Goal: Check status: Check status

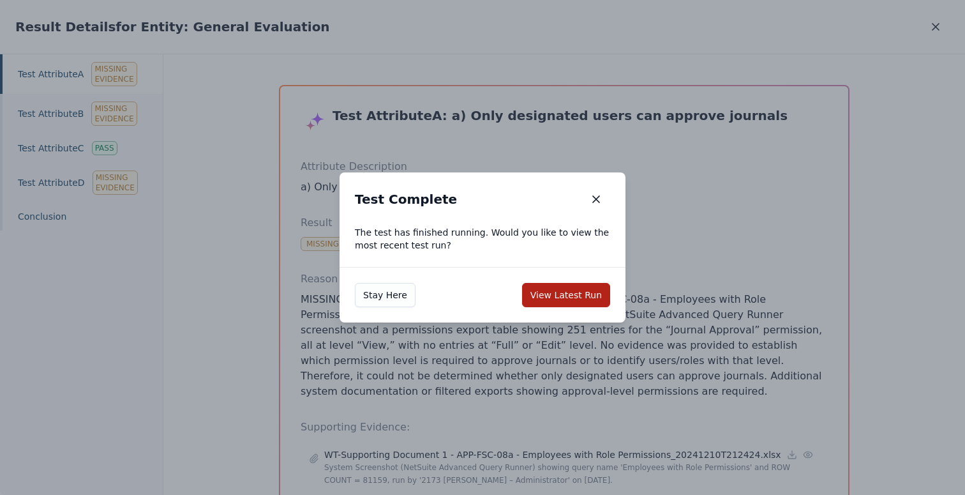
scroll to position [77, 0]
click at [558, 298] on button "View Latest Run" at bounding box center [566, 295] width 88 height 24
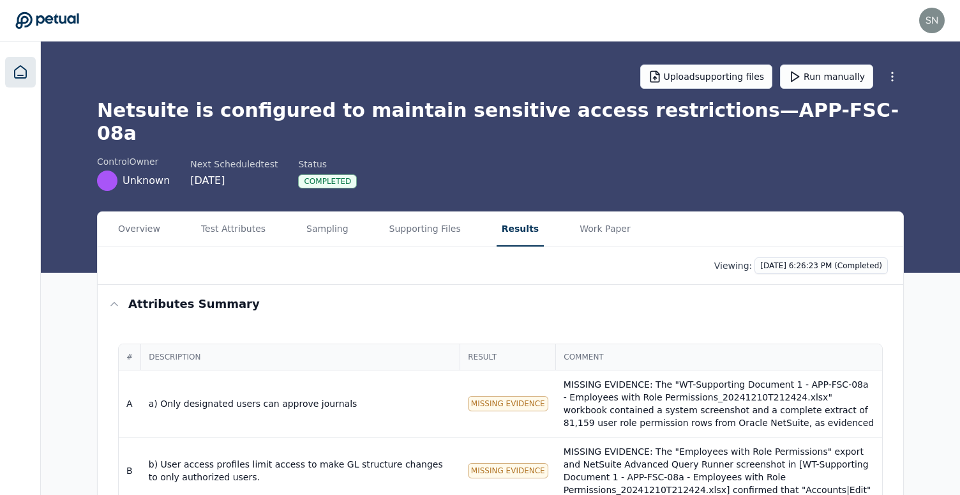
click at [17, 69] on icon at bounding box center [20, 71] width 15 height 15
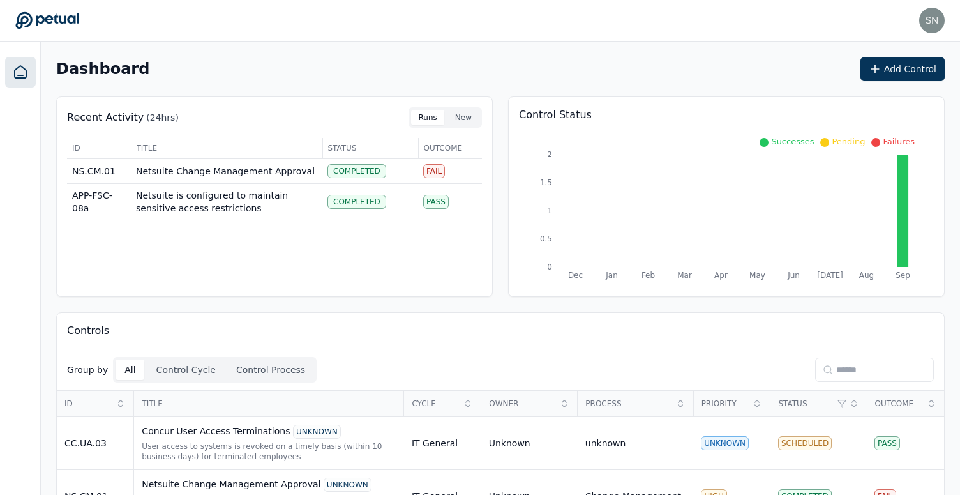
scroll to position [109, 0]
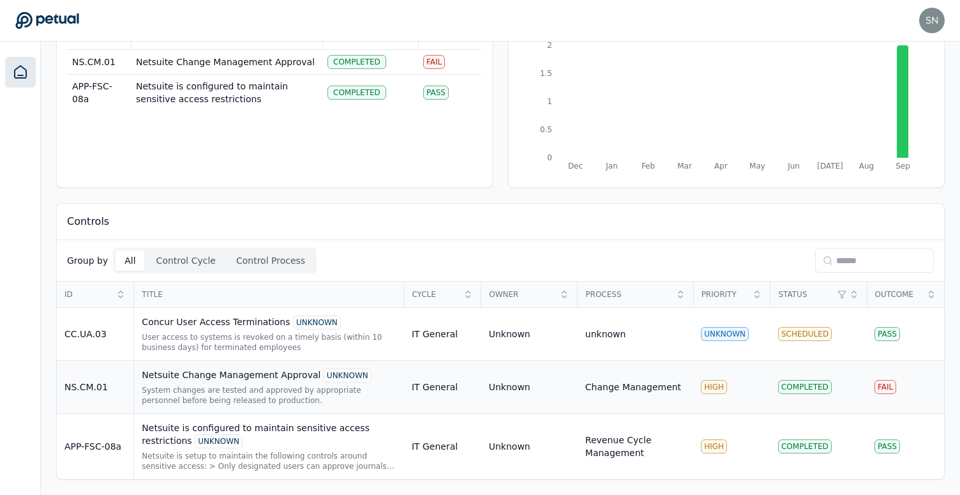
click at [291, 375] on div "Netsuite Change Management Approval UNKNOWN" at bounding box center [269, 375] width 255 height 14
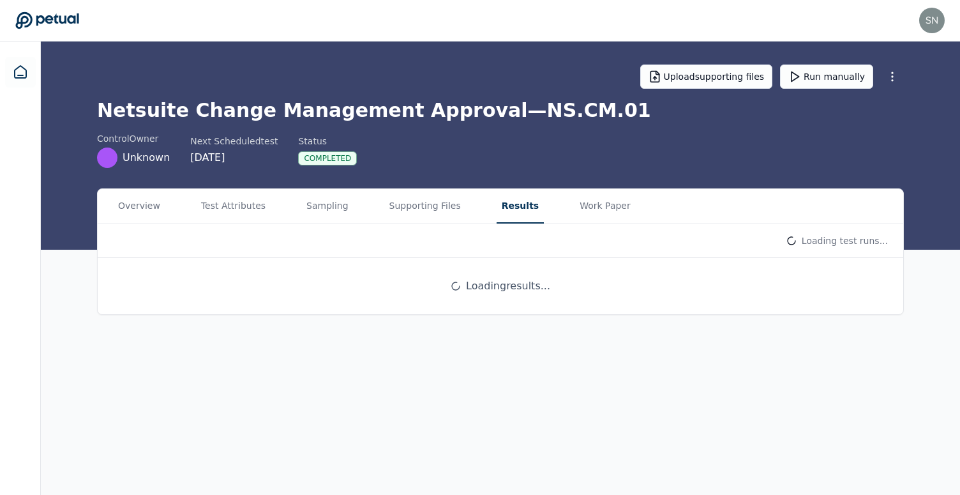
click at [517, 208] on button "Results" at bounding box center [520, 206] width 47 height 34
click at [498, 128] on div "Netsuite Change Management Approval — NS.CM.01 control Owner Unknown Next Sched…" at bounding box center [503, 133] width 807 height 69
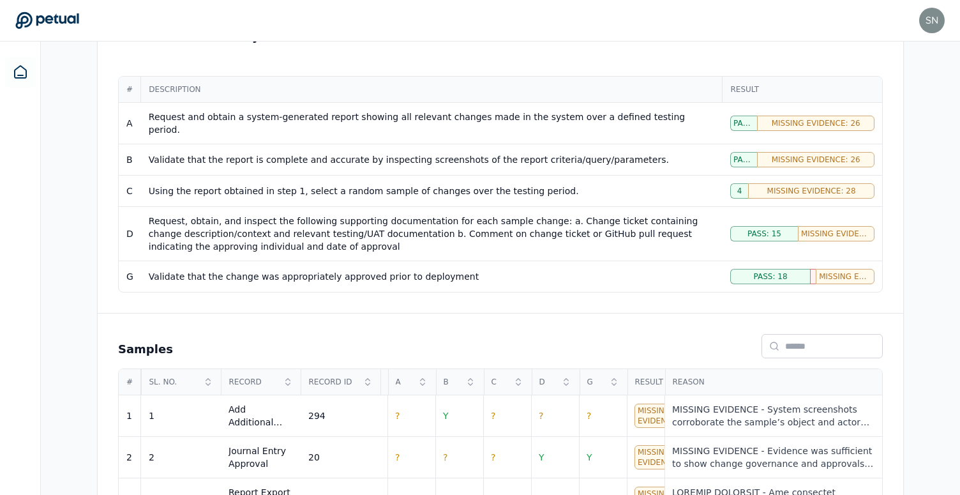
scroll to position [244, 0]
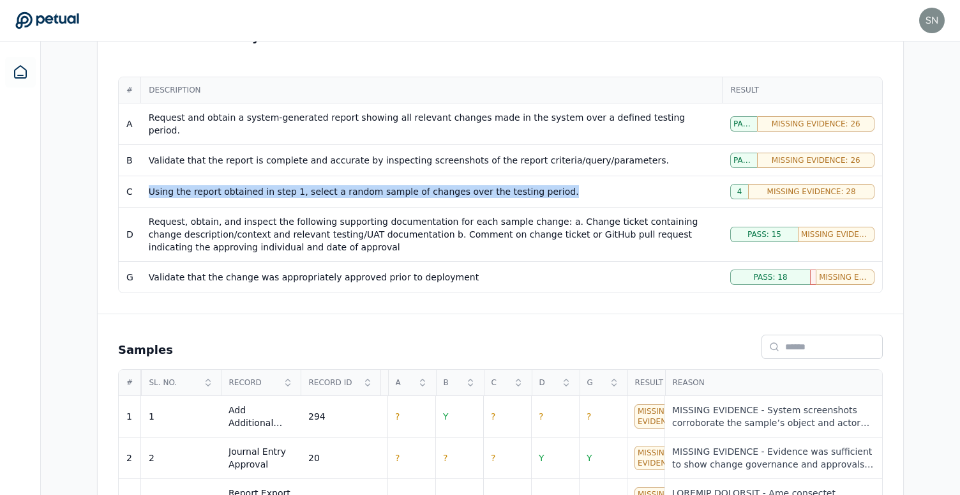
drag, startPoint x: 549, startPoint y: 181, endPoint x: 379, endPoint y: 174, distance: 170.0
click at [379, 176] on td "Using the report obtained in step 1, select a random sample of changes over the…" at bounding box center [432, 191] width 582 height 31
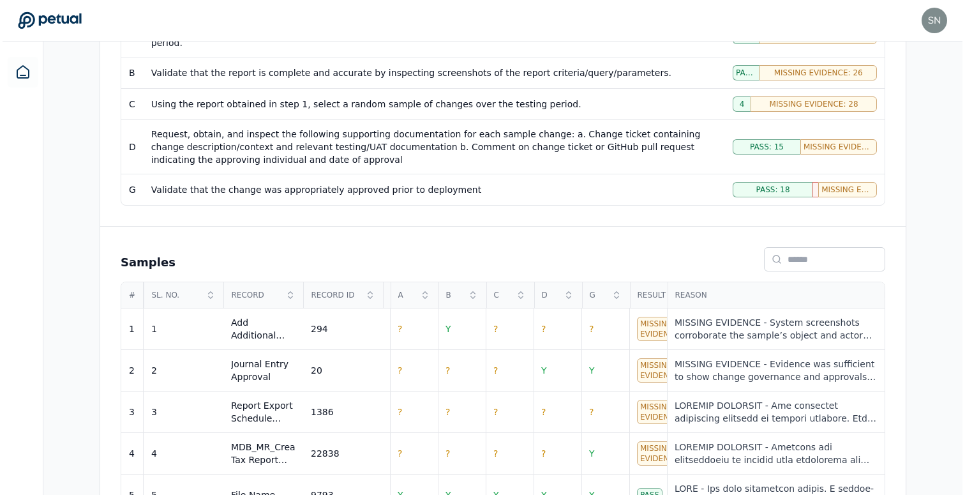
scroll to position [356, 0]
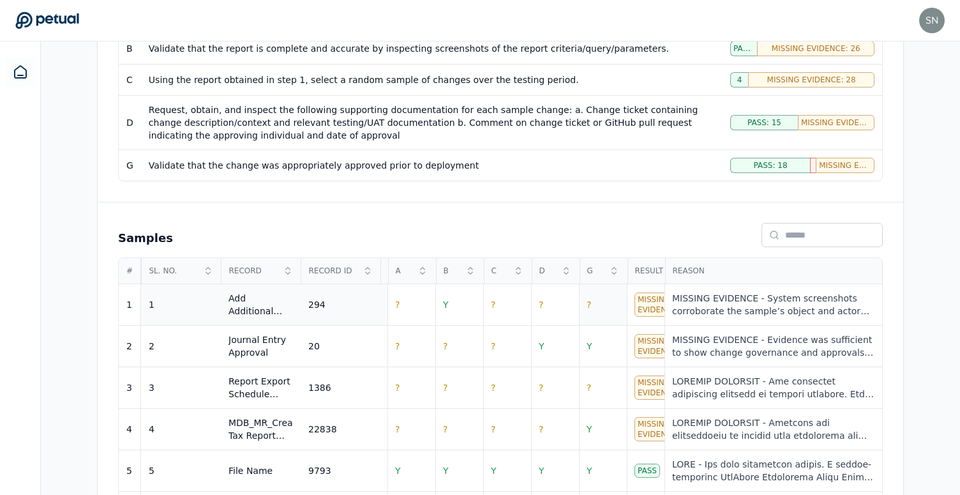
click at [611, 300] on td "?" at bounding box center [603, 305] width 48 height 42
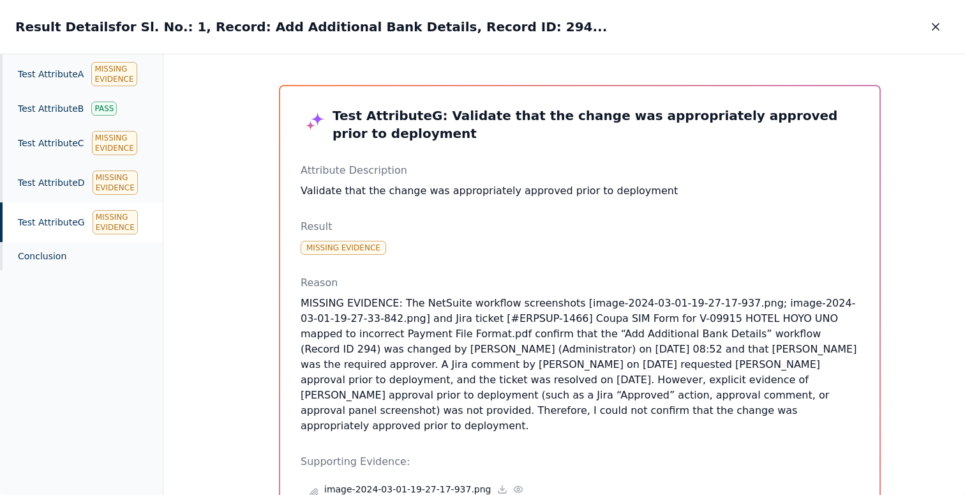
drag, startPoint x: 450, startPoint y: 289, endPoint x: 660, endPoint y: 425, distance: 249.4
click at [660, 425] on div "Test Attribute G : Validate that the change was appropriately approved prior to…" at bounding box center [580, 422] width 559 height 630
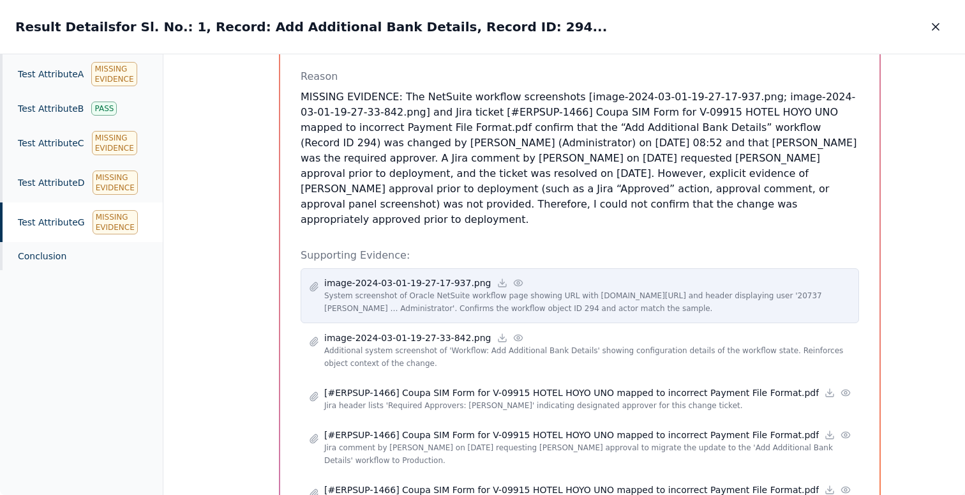
scroll to position [218, 0]
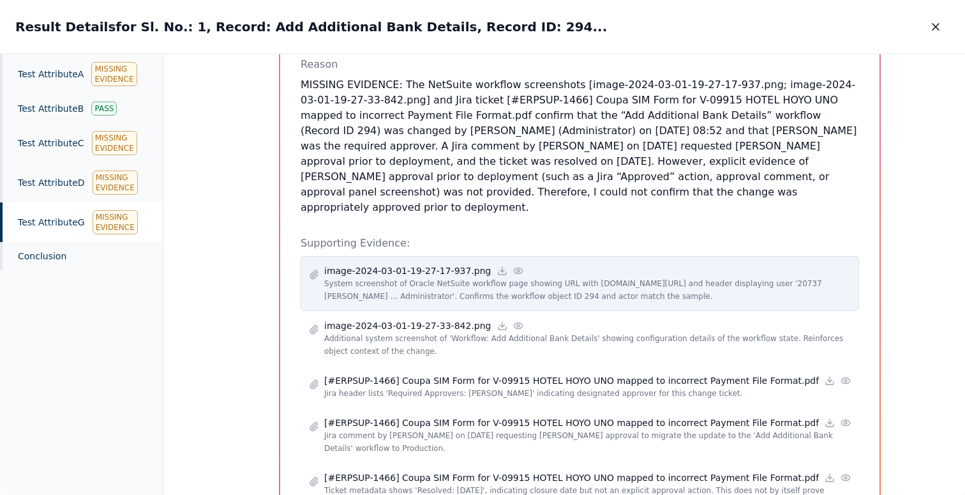
click at [513, 266] on icon at bounding box center [518, 271] width 10 height 10
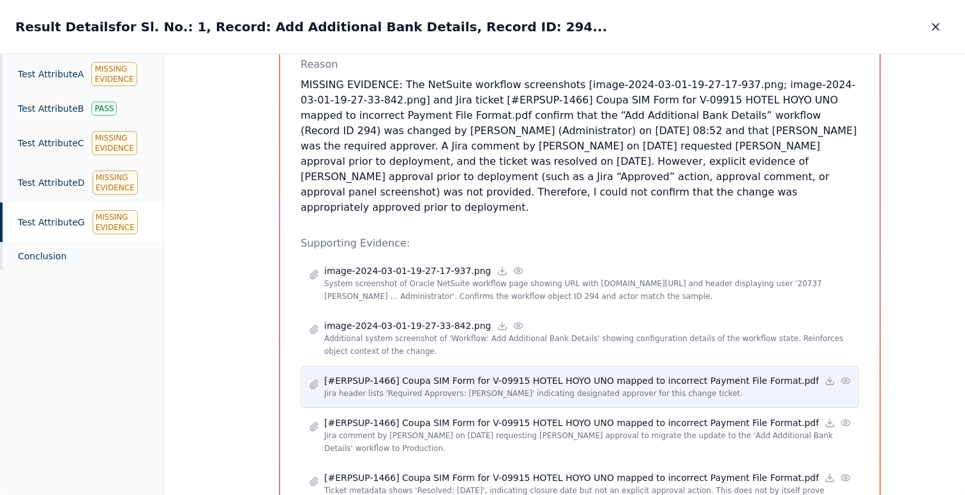
scroll to position [283, 0]
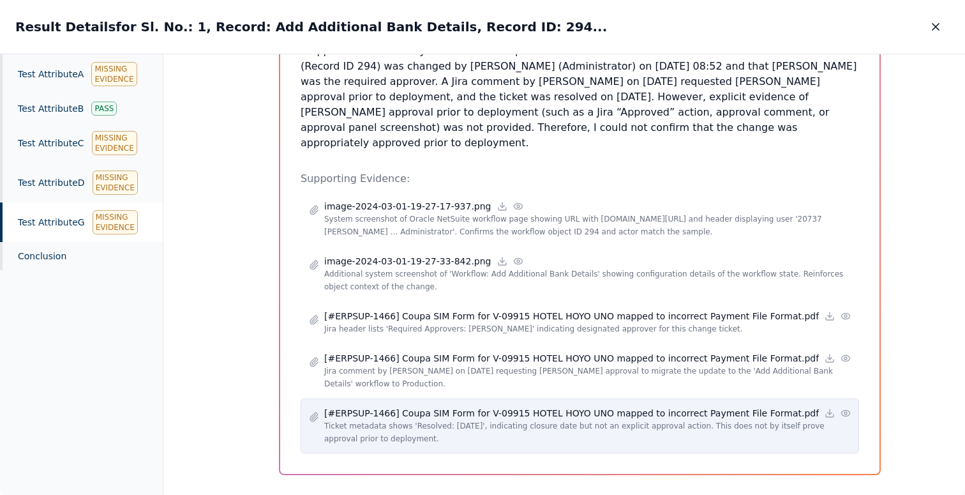
click at [841, 408] on icon at bounding box center [846, 413] width 10 height 10
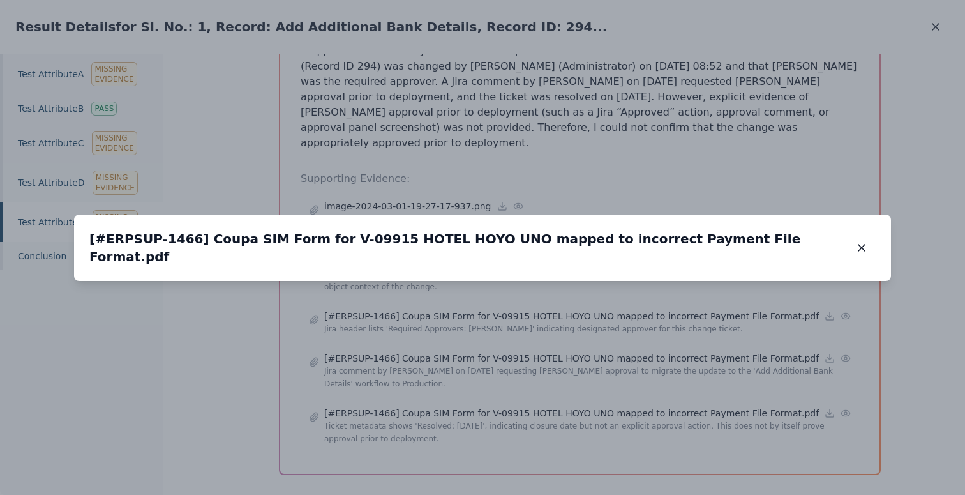
drag, startPoint x: 496, startPoint y: 285, endPoint x: 497, endPoint y: 245, distance: 40.2
click at [483, 241] on img at bounding box center [483, 241] width 0 height 0
drag, startPoint x: 517, startPoint y: 342, endPoint x: 521, endPoint y: 203, distance: 138.6
click at [488, 101] on img at bounding box center [488, 101] width 0 height 0
drag, startPoint x: 527, startPoint y: 311, endPoint x: 519, endPoint y: 186, distance: 125.5
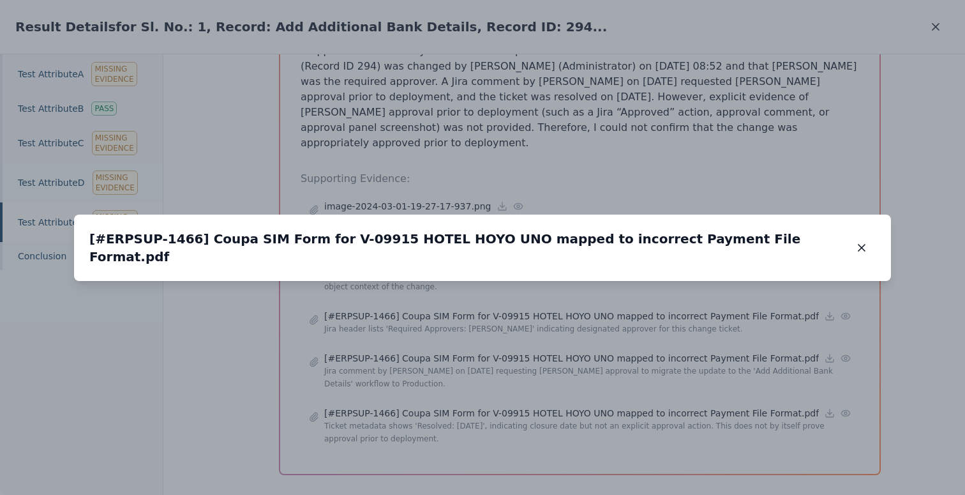
drag, startPoint x: 527, startPoint y: 323, endPoint x: 571, endPoint y: 547, distance: 227.9
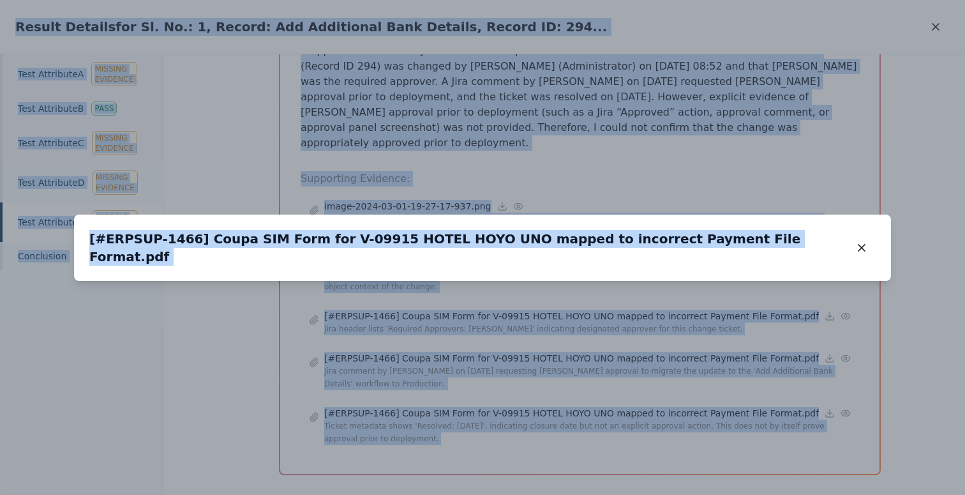
click at [529, 20] on img at bounding box center [529, 20] width 0 height 0
click at [864, 241] on icon "button" at bounding box center [862, 247] width 13 height 13
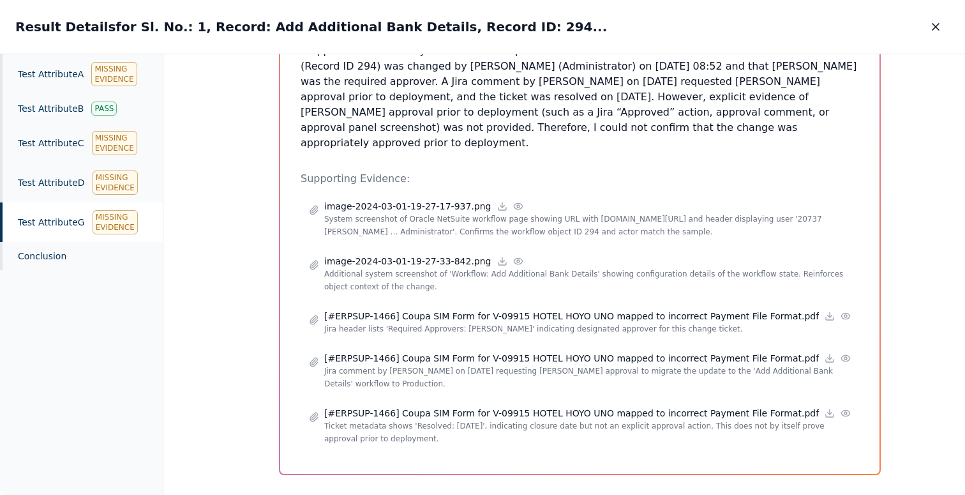
click at [890, 428] on div "Test Attribute G : Validate that the change was appropriately approved prior to…" at bounding box center [564, 274] width 802 height 441
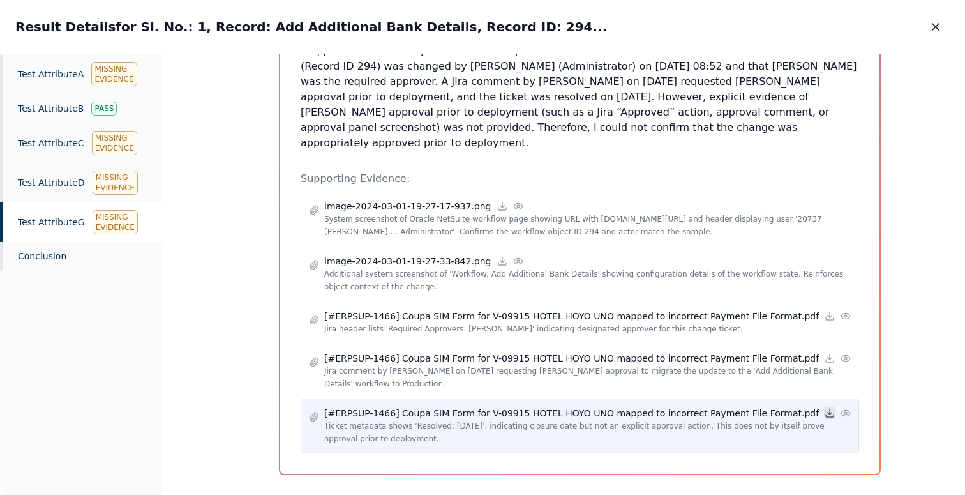
click at [825, 408] on icon at bounding box center [830, 413] width 10 height 10
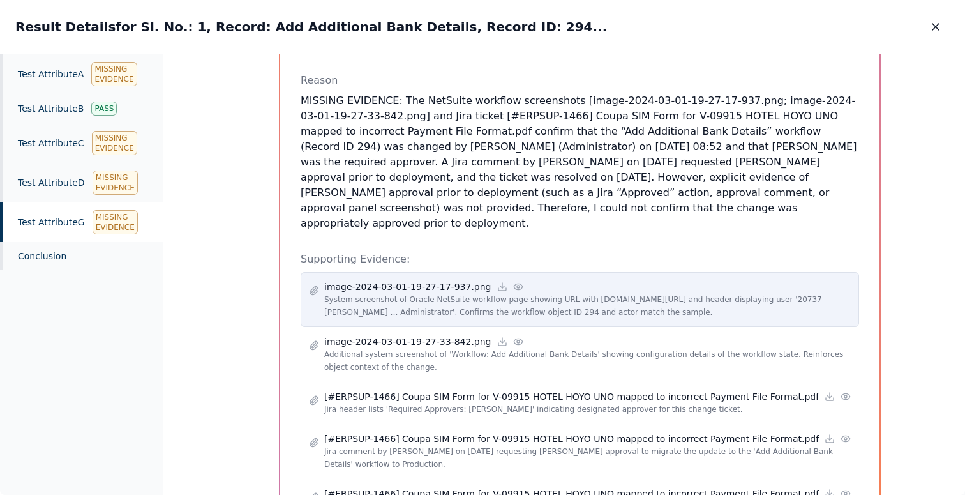
scroll to position [184, 0]
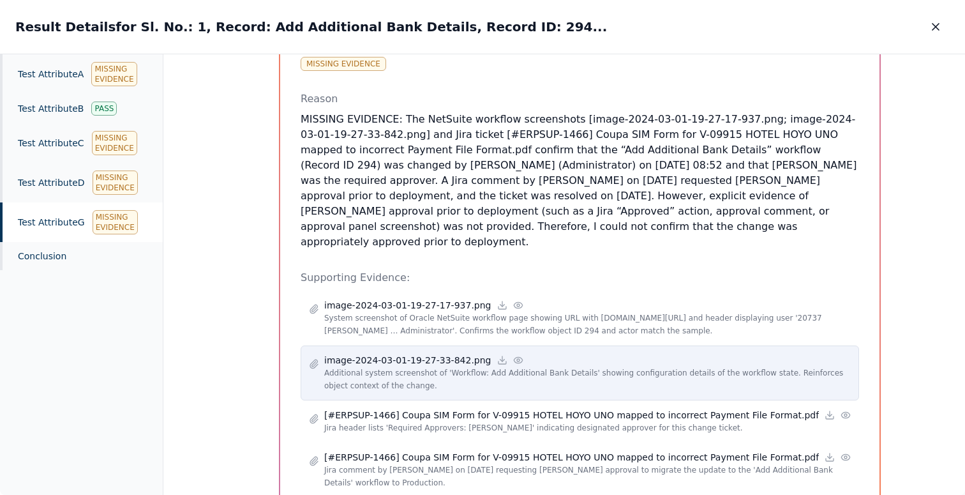
click at [513, 355] on icon at bounding box center [518, 360] width 10 height 10
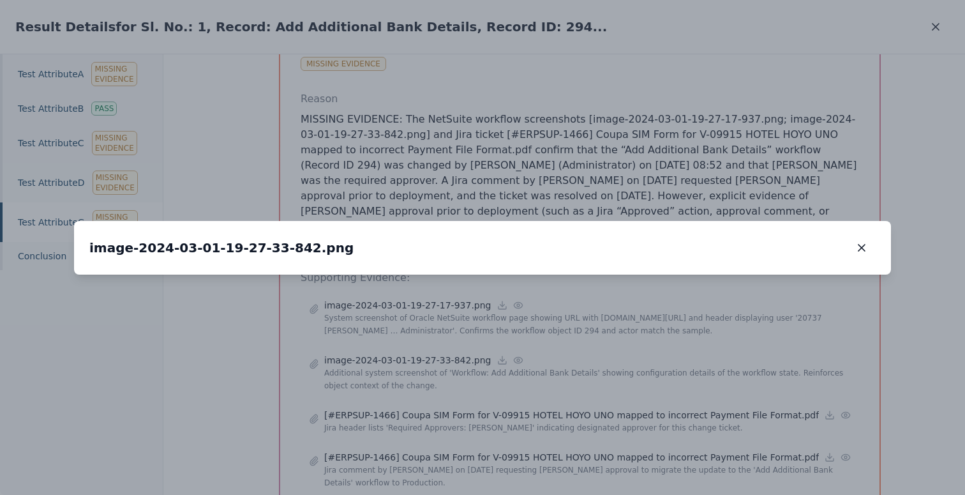
drag, startPoint x: 455, startPoint y: 202, endPoint x: 499, endPoint y: 232, distance: 53.8
click at [527, 305] on img at bounding box center [527, 305] width 0 height 0
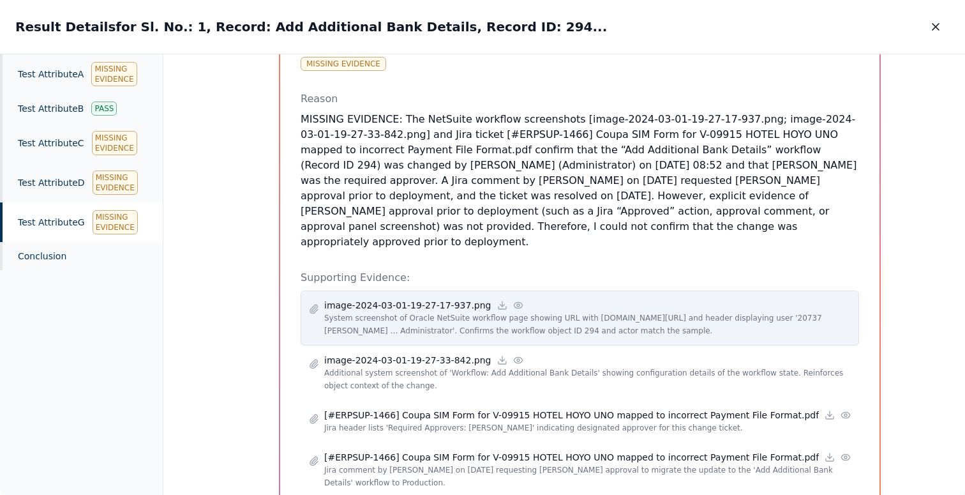
scroll to position [283, 0]
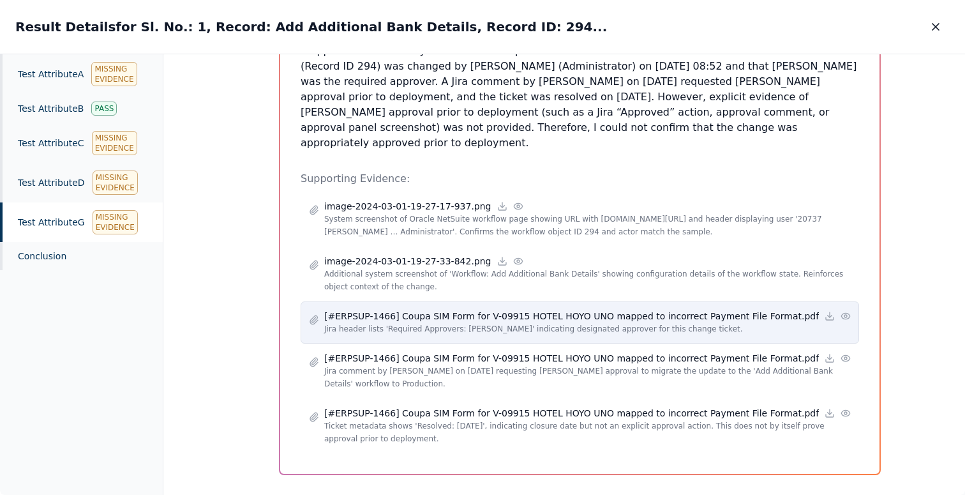
click at [845, 315] on circle at bounding box center [846, 316] width 3 height 3
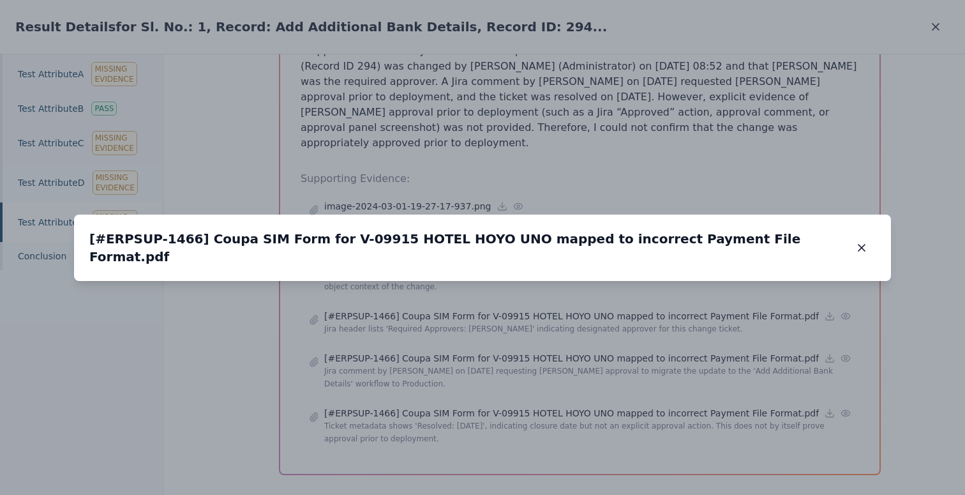
drag, startPoint x: 414, startPoint y: 320, endPoint x: 416, endPoint y: 308, distance: 11.6
click at [484, 269] on img at bounding box center [484, 269] width 0 height 0
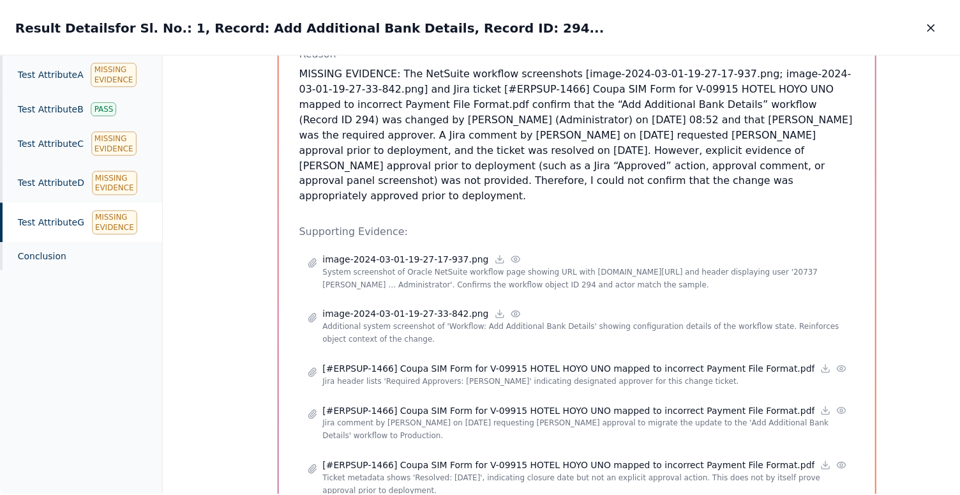
scroll to position [222, 0]
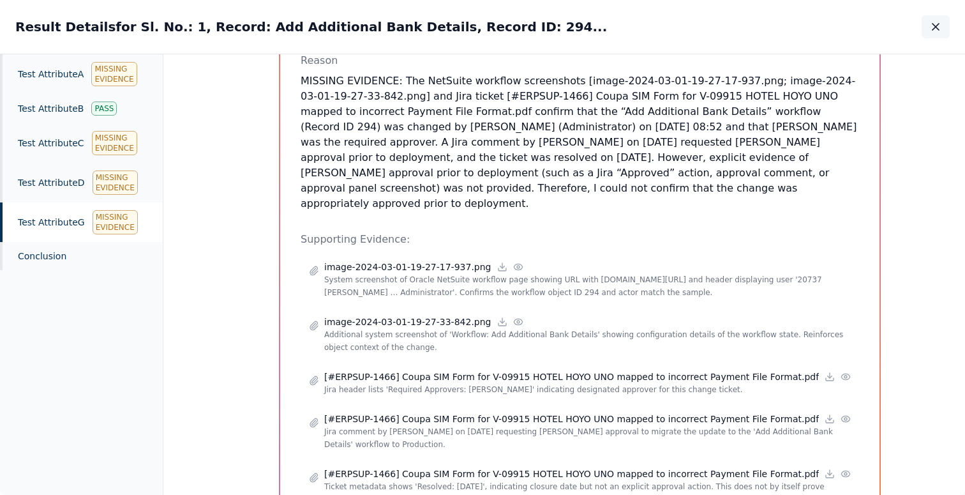
click at [942, 34] on button "button" at bounding box center [936, 26] width 28 height 23
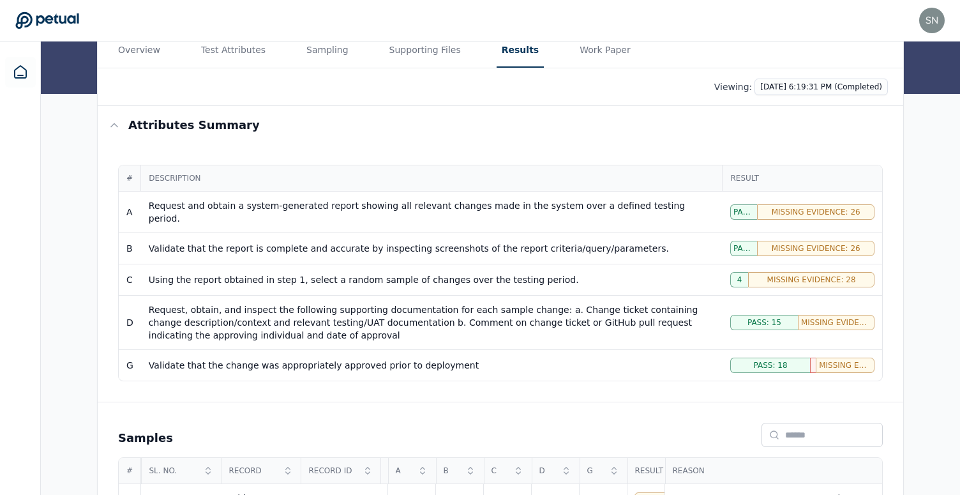
scroll to position [135, 0]
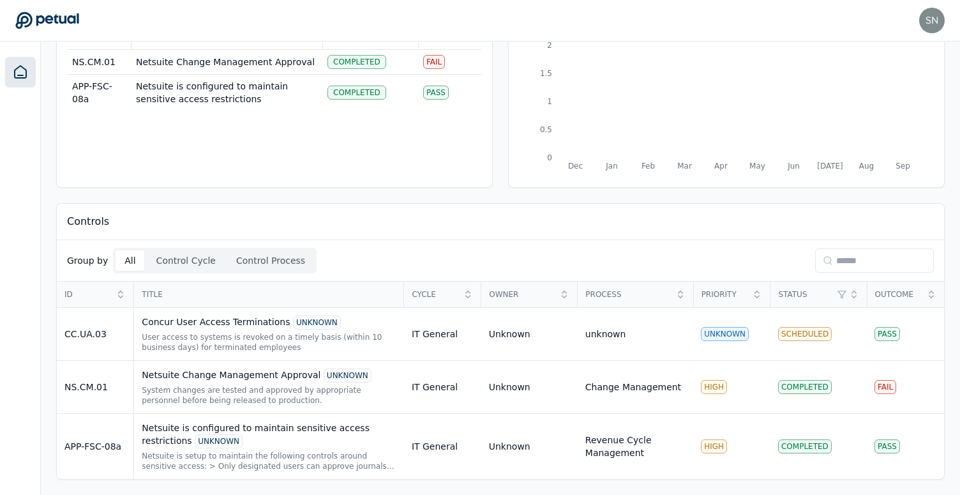
scroll to position [109, 0]
click at [349, 441] on div "Netsuite is configured to maintain sensitive access restrictions UNKNOWN" at bounding box center [269, 434] width 255 height 27
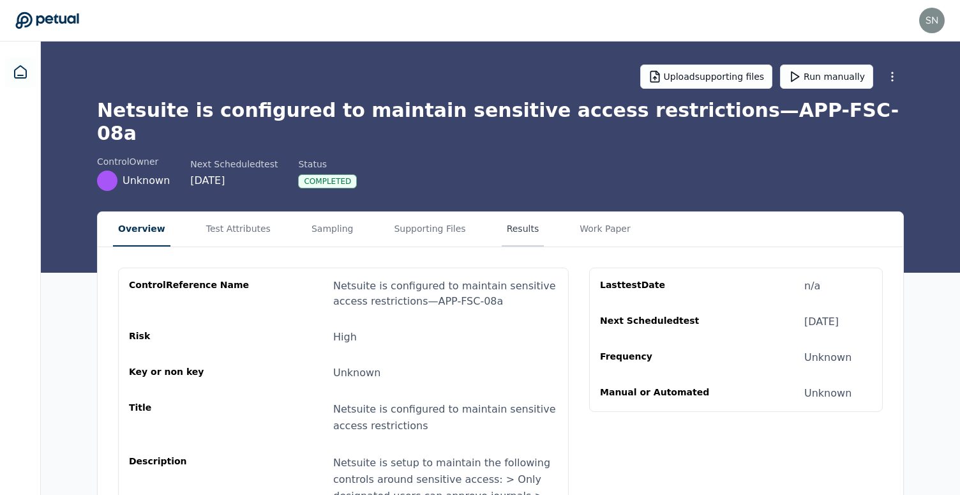
click at [505, 213] on button "Results" at bounding box center [523, 229] width 43 height 34
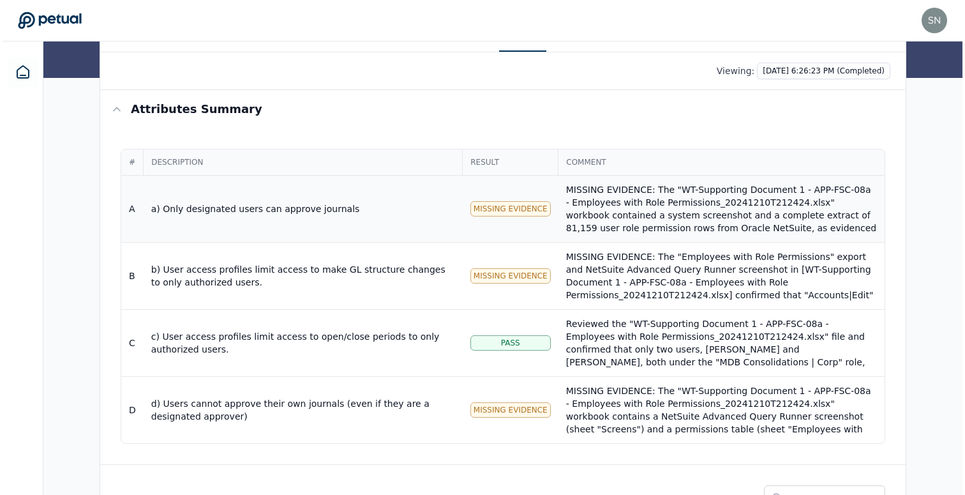
scroll to position [268, 0]
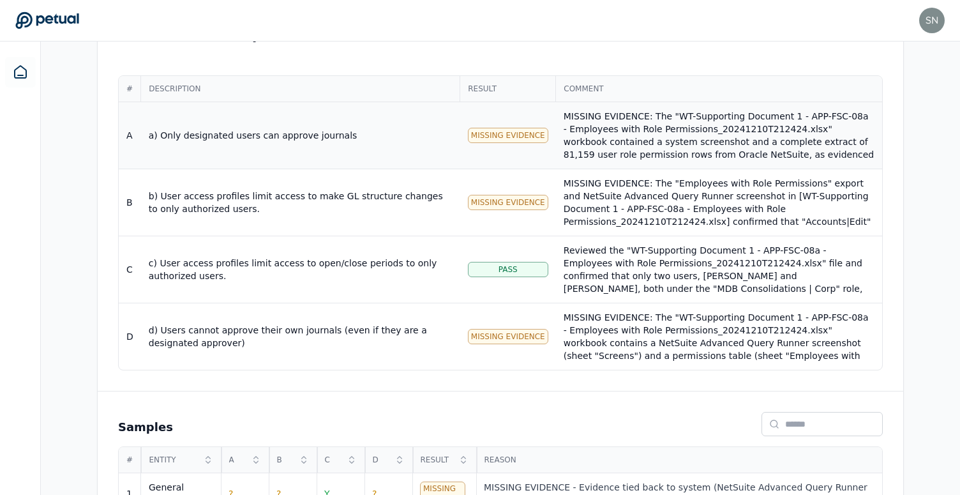
click at [633, 129] on div "MISSING EVIDENCE: The "WT-Supporting Document 1 - APP-FSC-08a - Employees with …" at bounding box center [719, 180] width 311 height 140
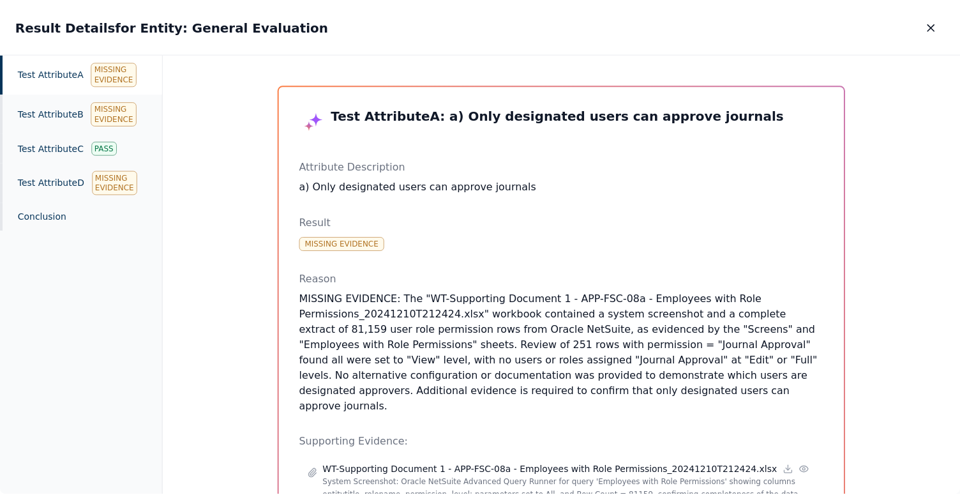
scroll to position [205, 0]
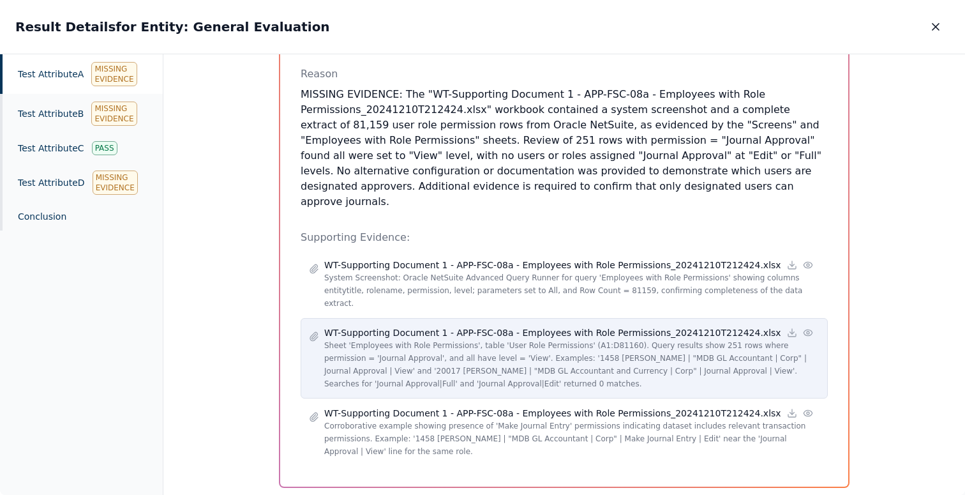
click at [803, 328] on icon at bounding box center [808, 333] width 10 height 10
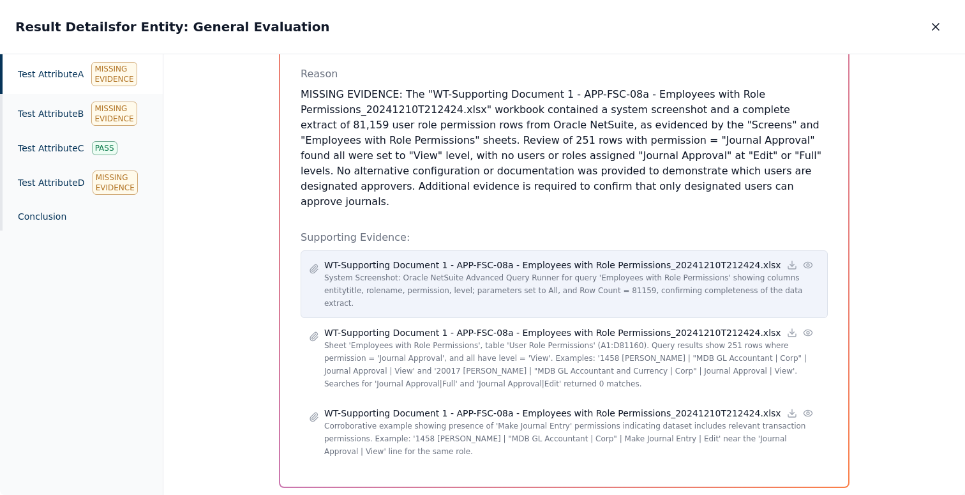
click at [803, 260] on icon at bounding box center [808, 265] width 10 height 10
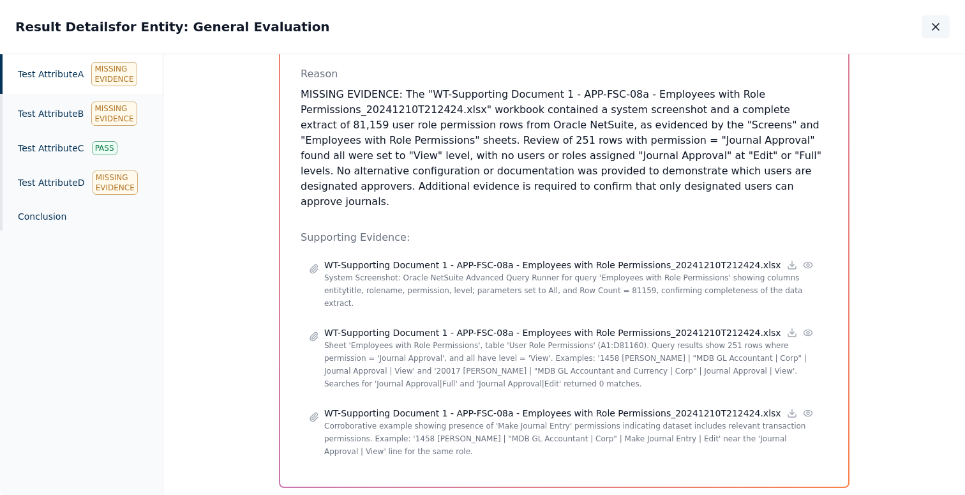
click at [943, 23] on button "button" at bounding box center [936, 26] width 28 height 23
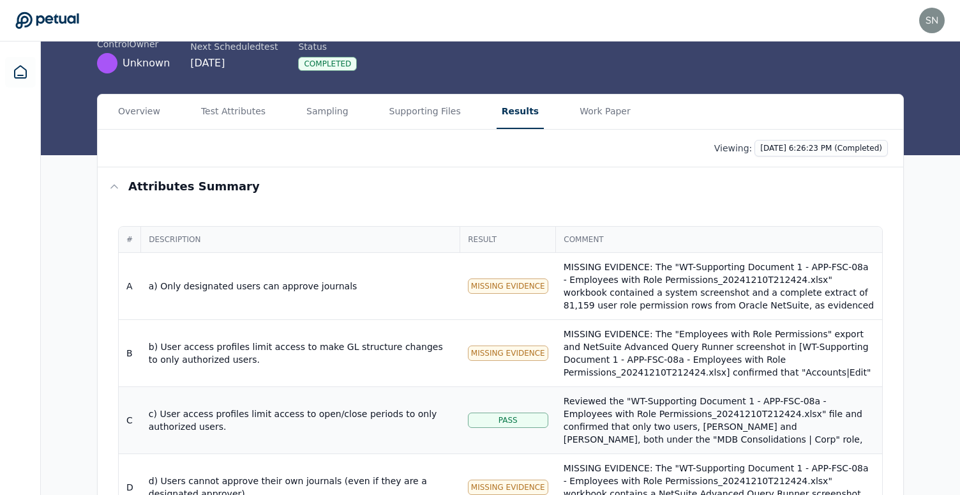
scroll to position [109, 0]
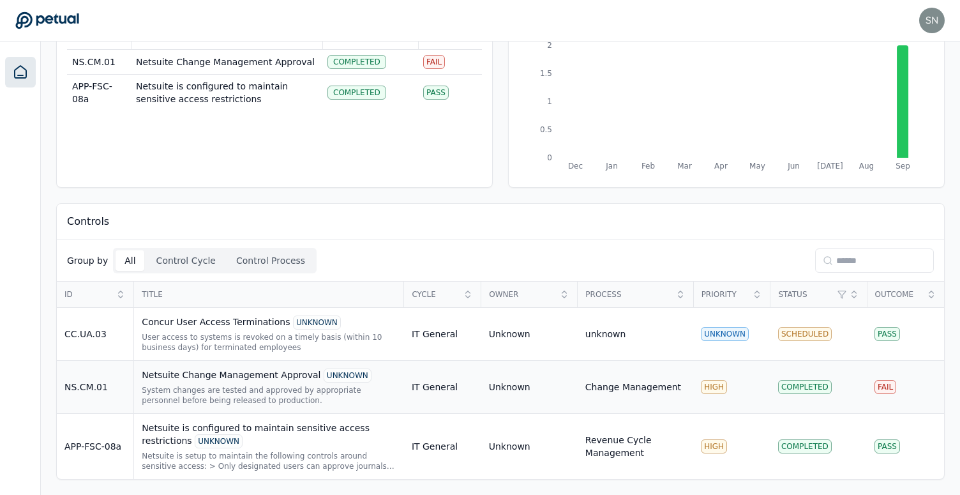
click at [351, 391] on div "System changes are tested and approved by appropriate personnel before being re…" at bounding box center [269, 395] width 255 height 20
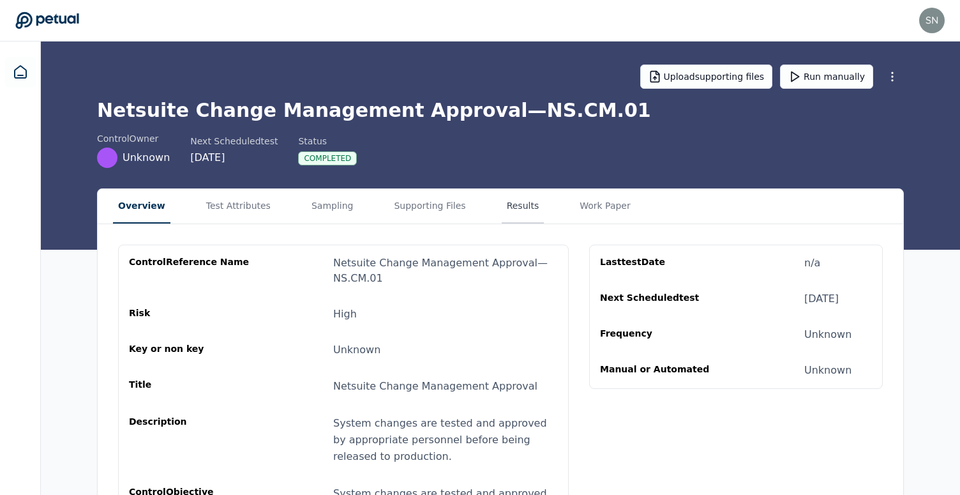
click at [515, 201] on button "Results" at bounding box center [523, 206] width 43 height 34
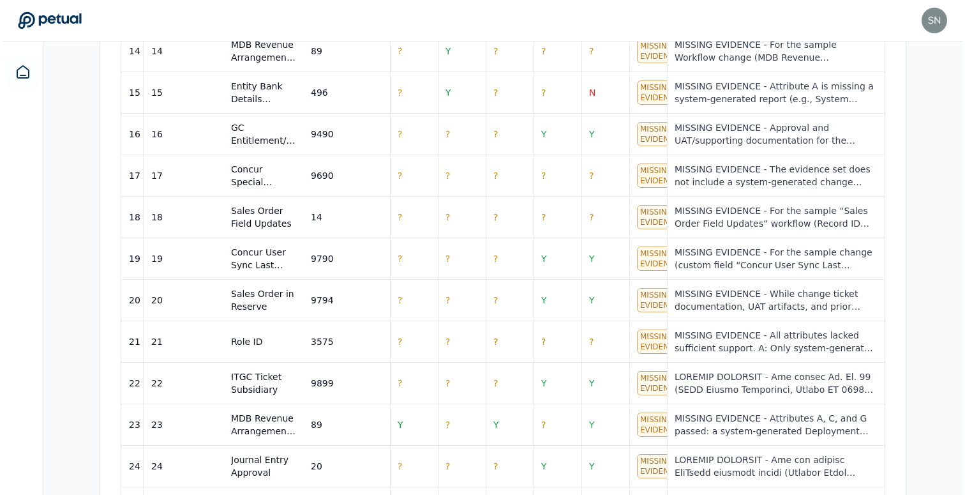
scroll to position [1390, 0]
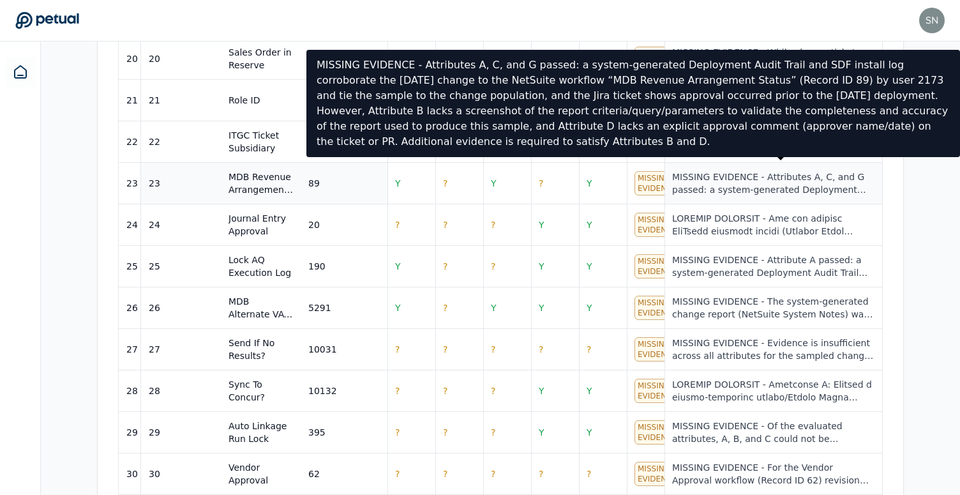
click at [766, 173] on div "MISSING EVIDENCE - Attributes A, C, and G passed: a system-generated Deployment…" at bounding box center [773, 183] width 202 height 26
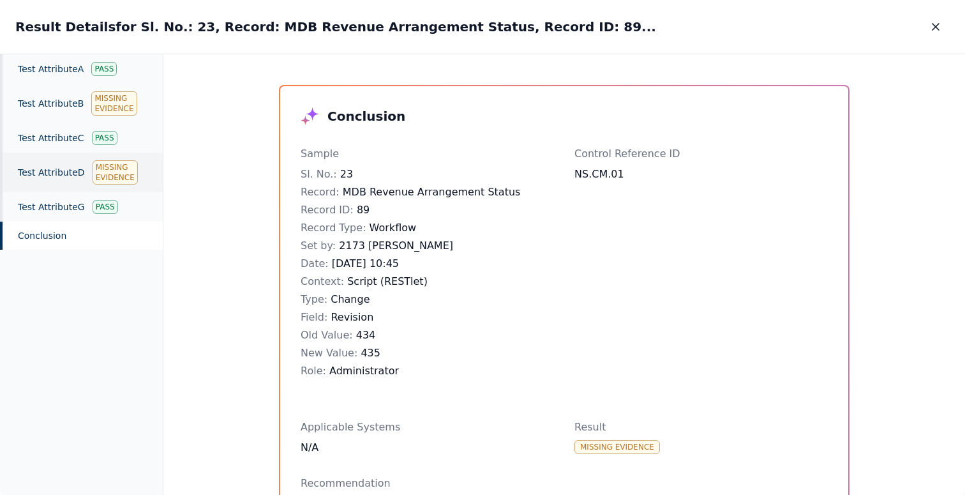
click at [43, 160] on div "Test Attribute D Missing Evidence" at bounding box center [81, 173] width 163 height 40
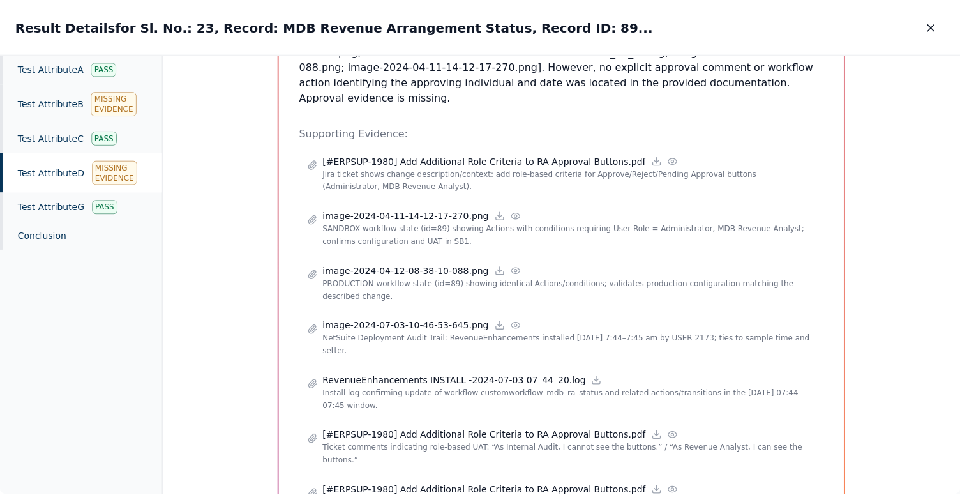
scroll to position [431, 0]
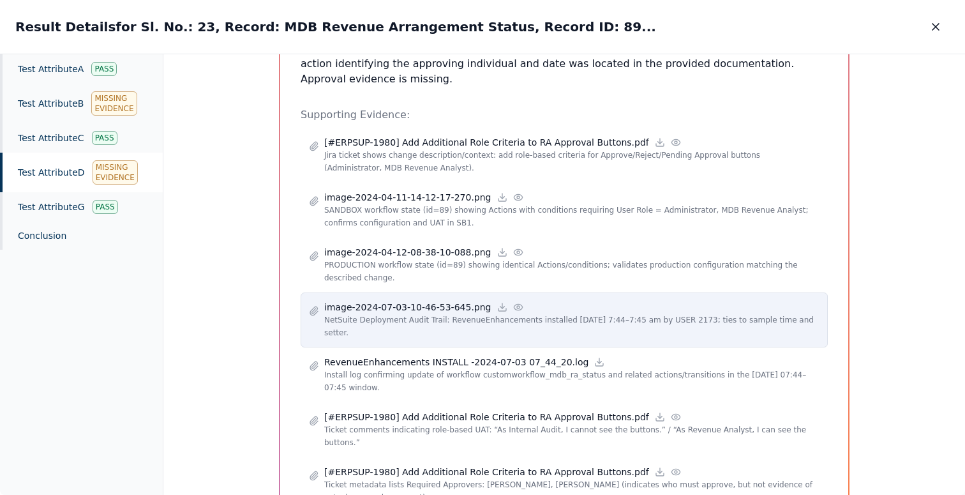
click at [517, 304] on icon at bounding box center [518, 307] width 8 height 6
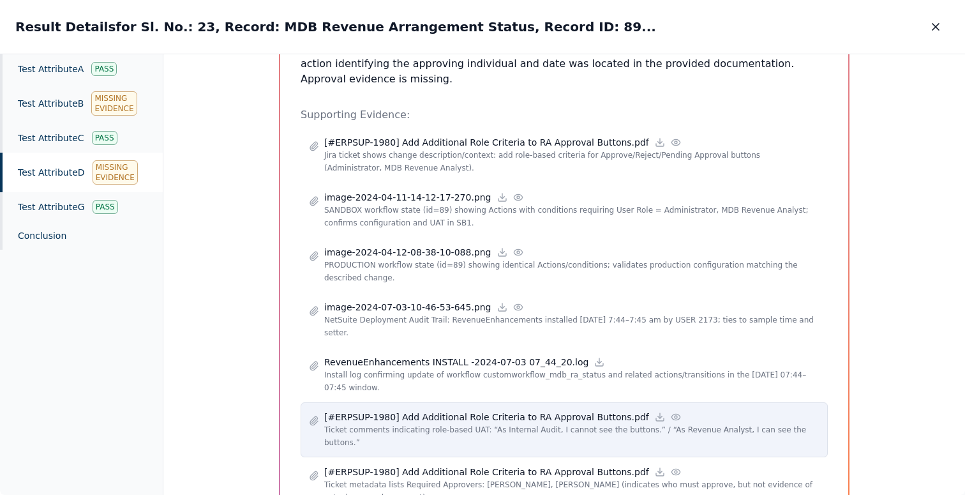
click at [675, 416] on circle at bounding box center [676, 417] width 3 height 3
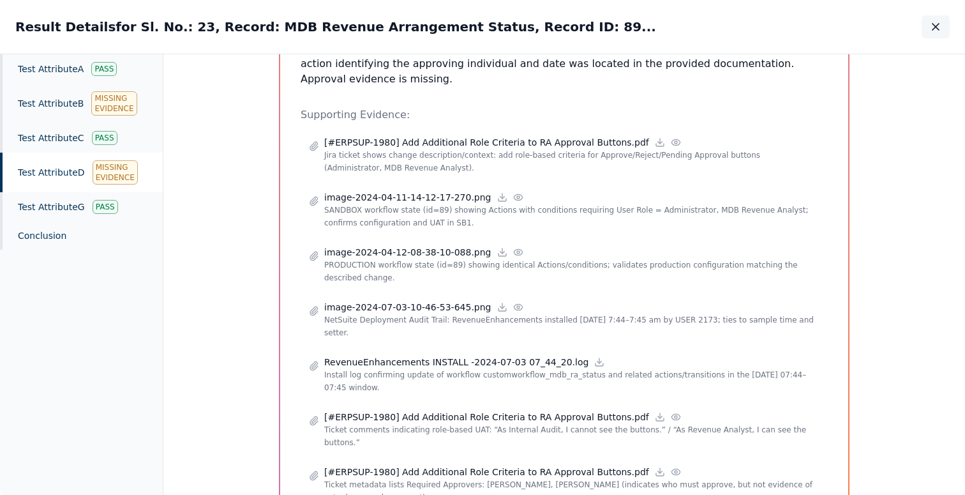
click at [938, 30] on icon "button" at bounding box center [936, 26] width 13 height 13
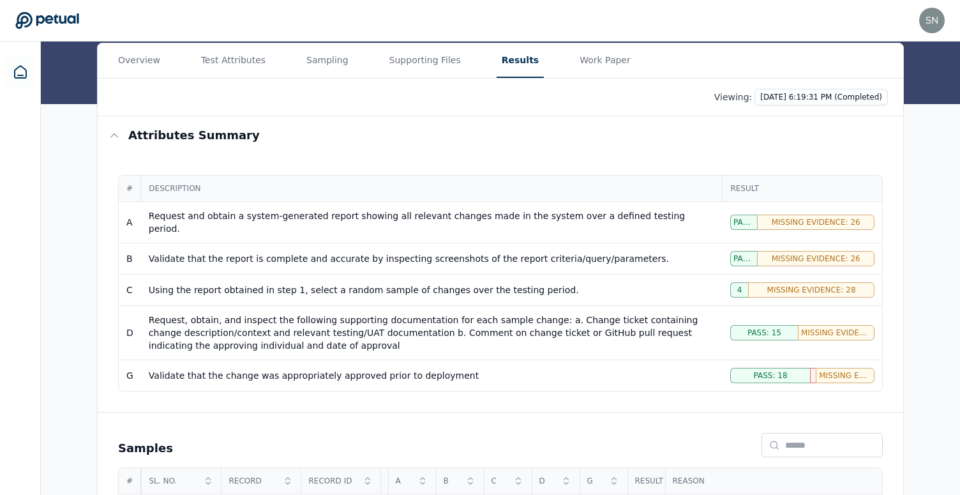
scroll to position [229, 0]
